Goal: Entertainment & Leisure: Consume media (video, audio)

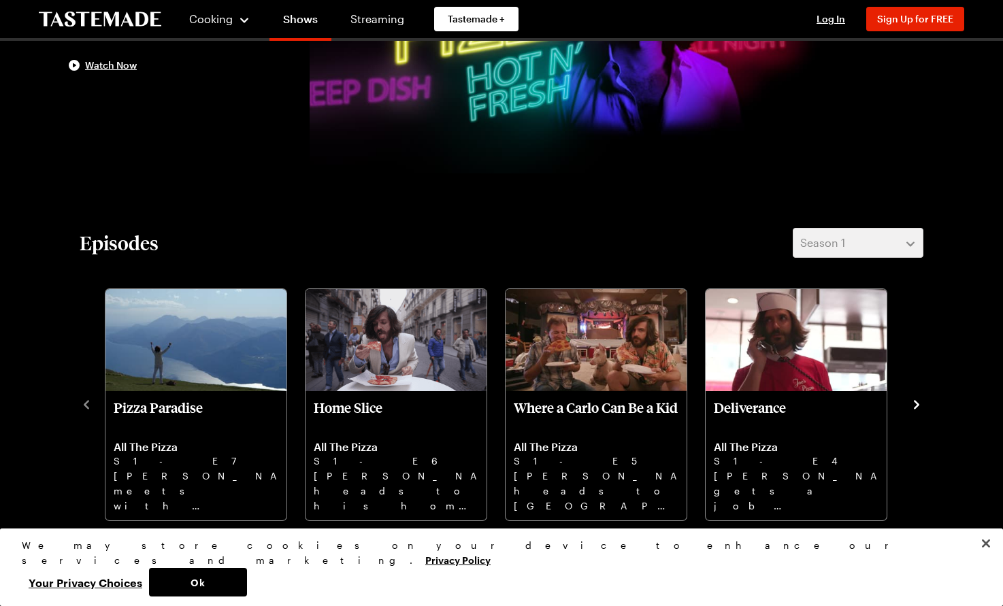
scroll to position [272, 0]
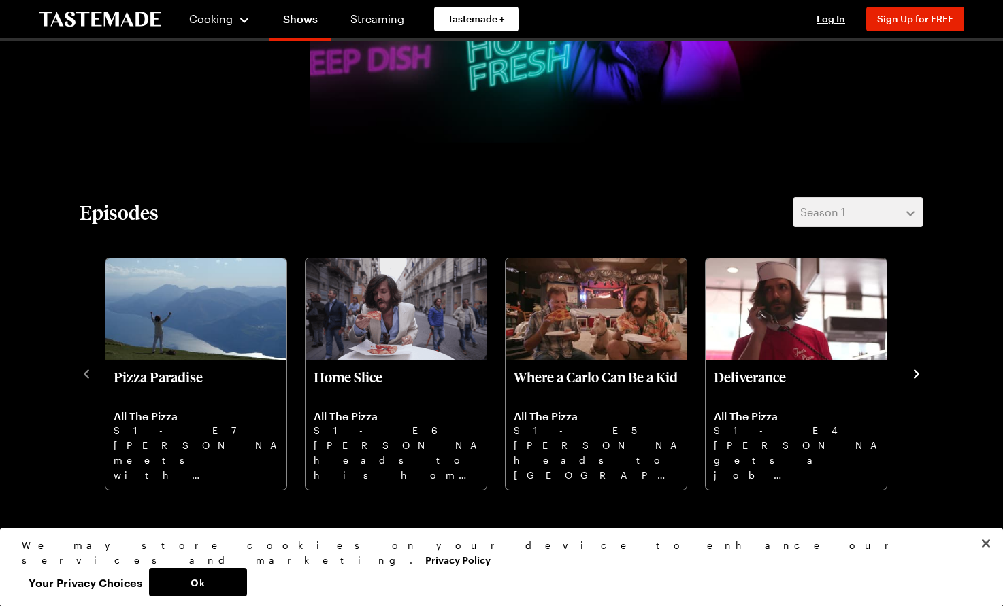
click at [915, 373] on icon "navigate to next item" at bounding box center [916, 374] width 14 height 14
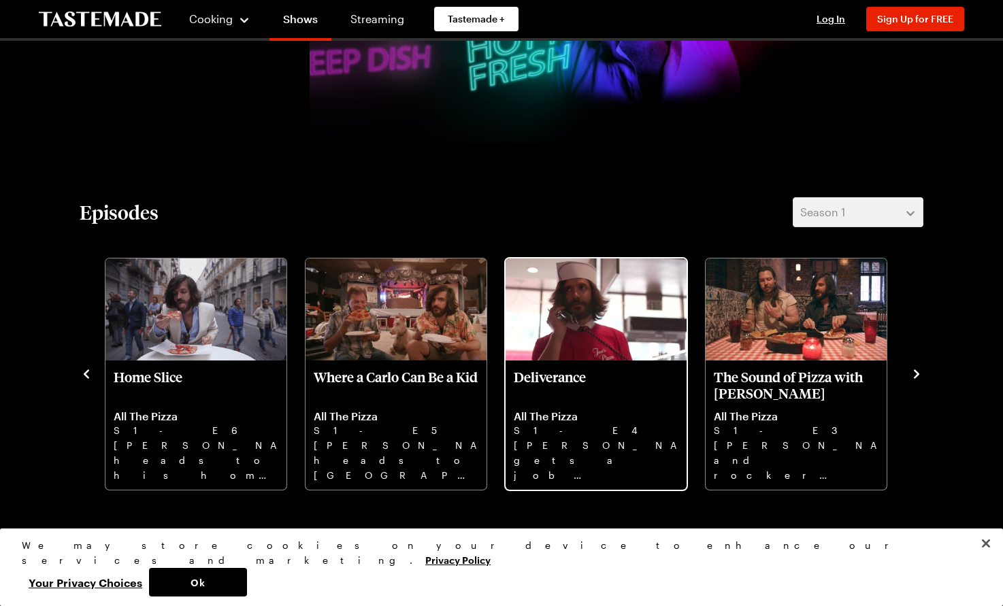
click at [605, 458] on p "Carlo gets a job working at his favorite pizzeria, and heads out for a night of…" at bounding box center [596, 460] width 165 height 44
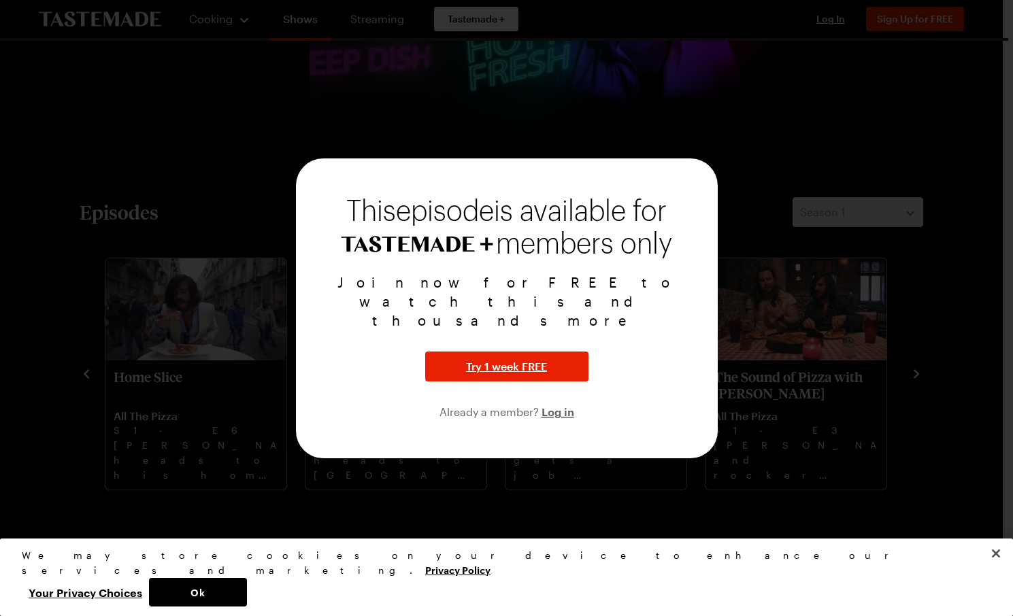
click at [679, 148] on div at bounding box center [506, 308] width 1013 height 616
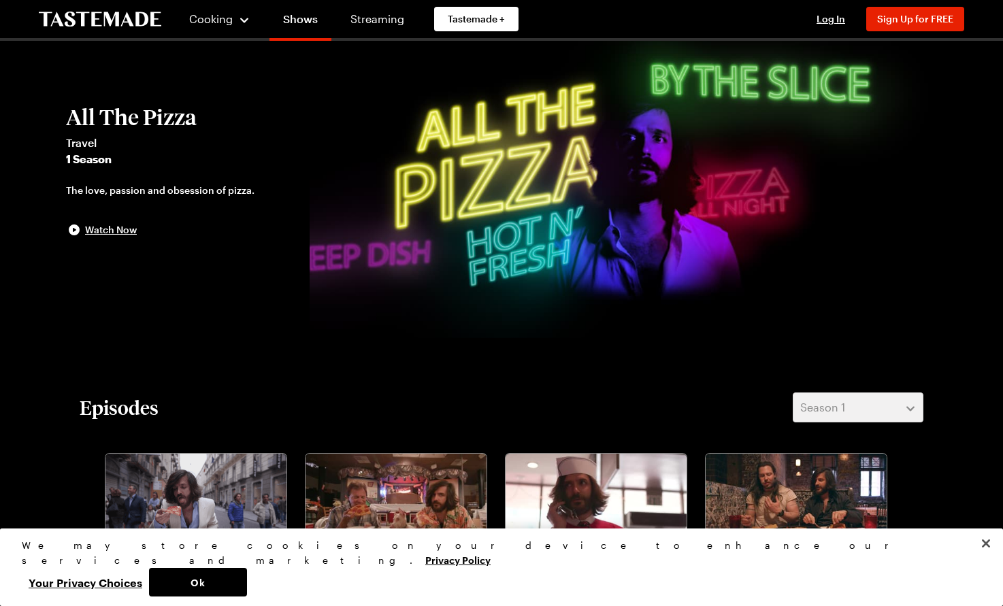
scroll to position [68, 0]
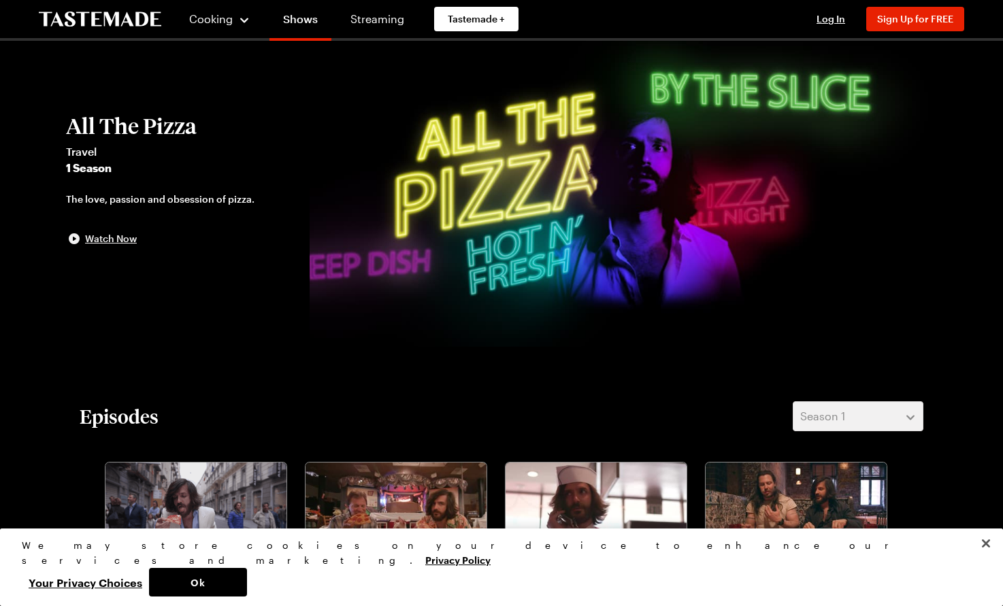
click at [84, 233] on div "Watch Now" at bounding box center [101, 239] width 71 height 16
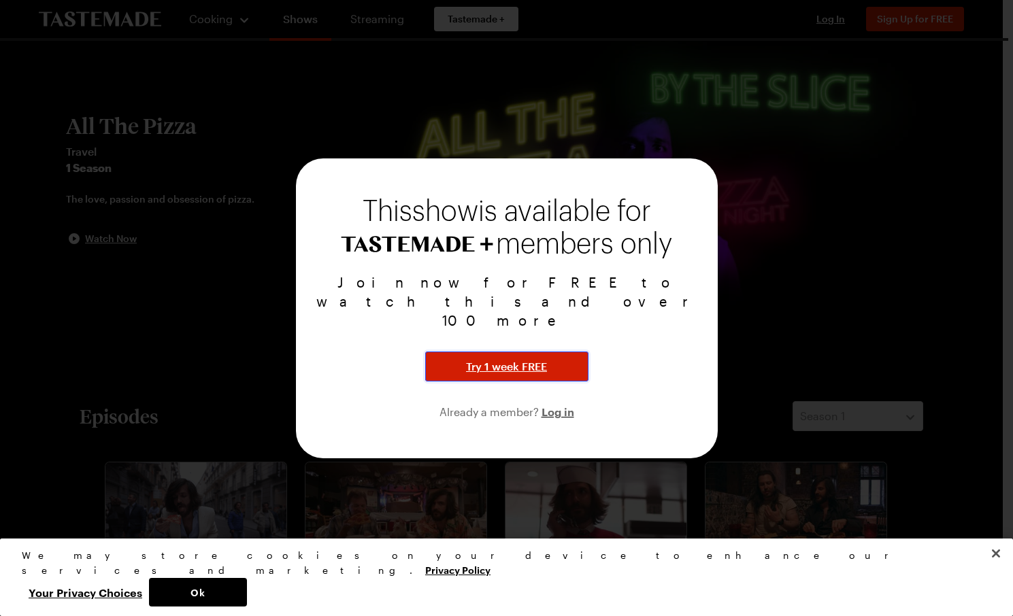
click at [529, 357] on button "Try 1 week FREE" at bounding box center [506, 367] width 163 height 30
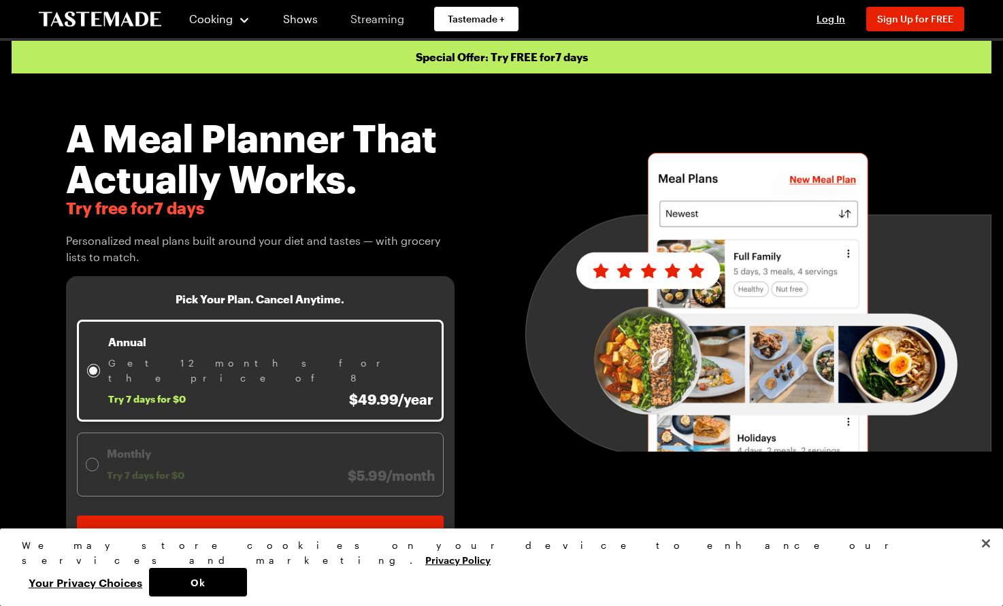
click at [369, 23] on link "Streaming" at bounding box center [377, 19] width 81 height 38
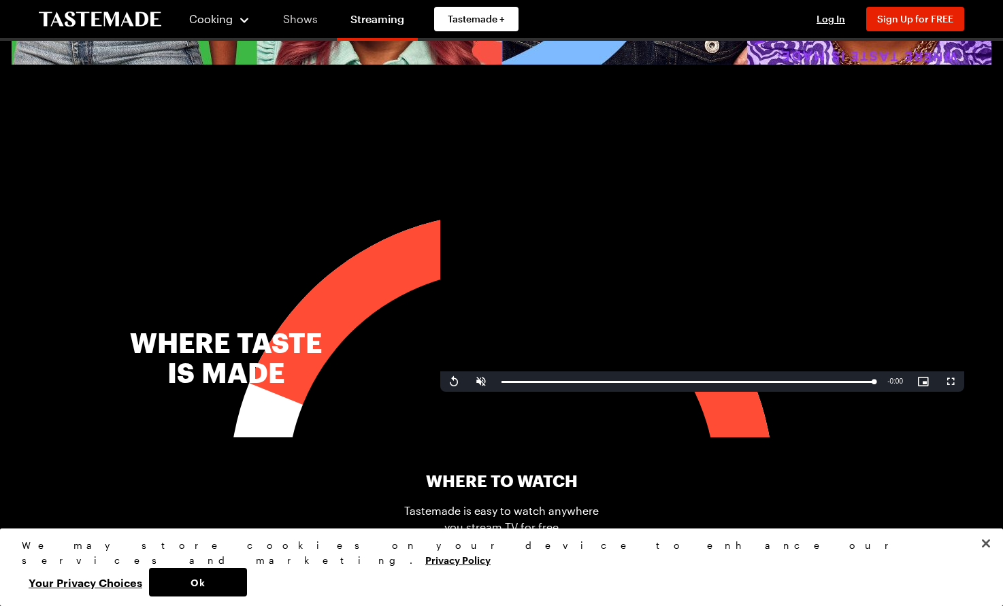
scroll to position [408, 0]
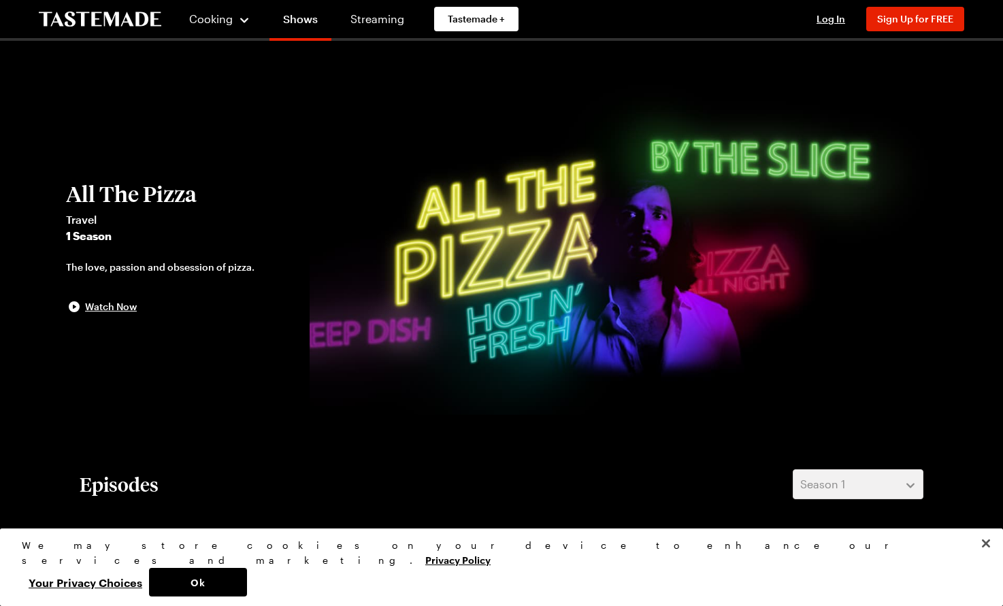
scroll to position [68, 0]
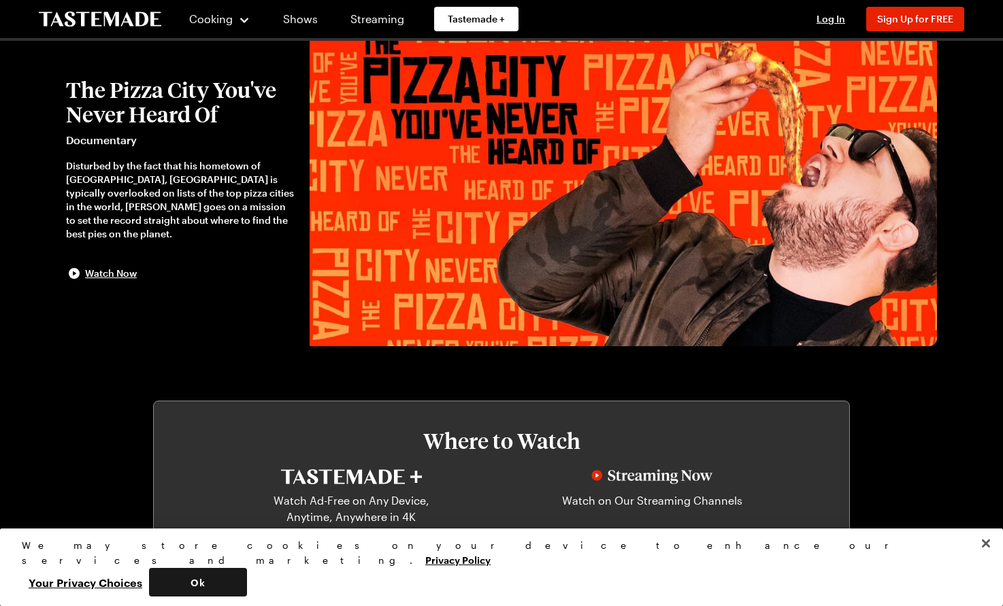
scroll to position [68, 0]
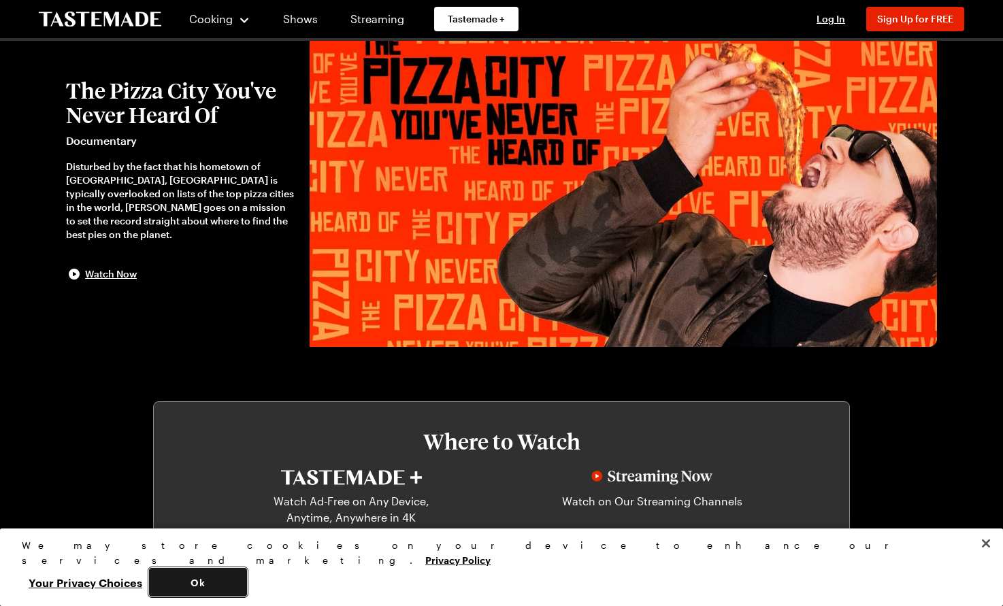
click at [247, 584] on button "Ok" at bounding box center [198, 582] width 98 height 29
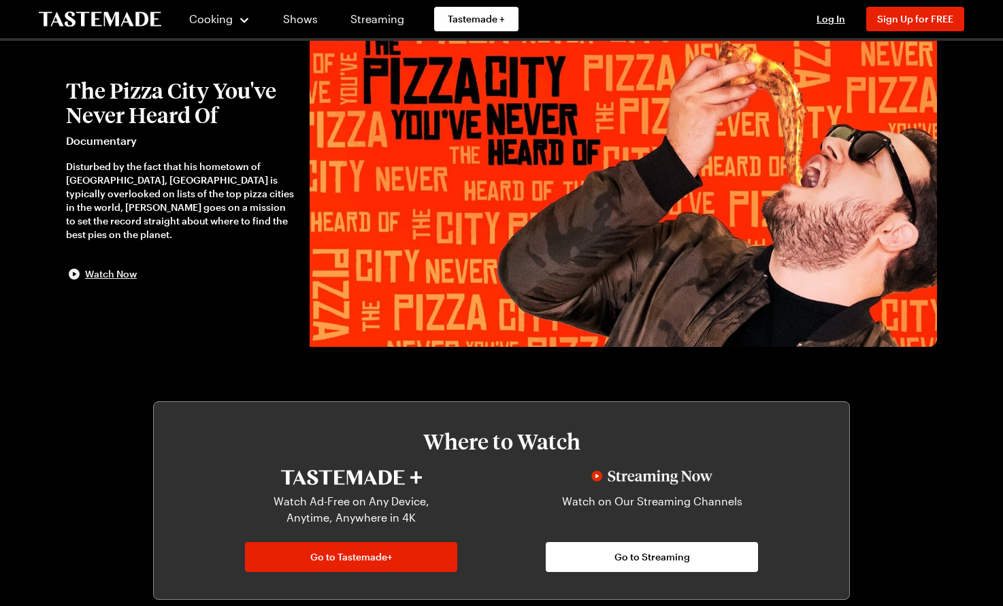
click at [126, 273] on span "Watch Now" at bounding box center [111, 274] width 52 height 14
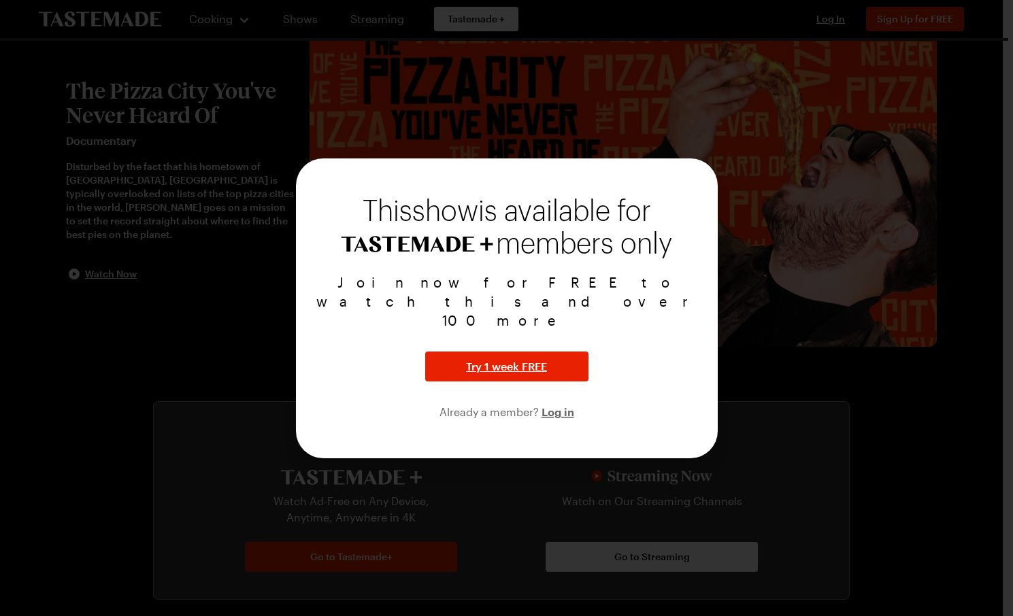
click at [727, 201] on div at bounding box center [506, 308] width 1013 height 616
